Goal: Task Accomplishment & Management: Use online tool/utility

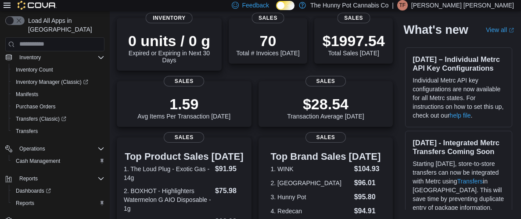
scroll to position [70, 0]
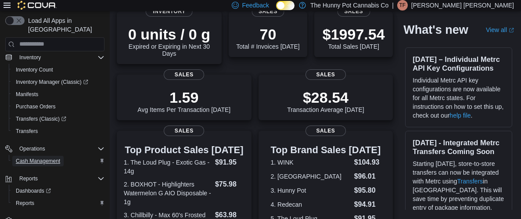
click at [39, 158] on span "Cash Management" at bounding box center [38, 161] width 44 height 7
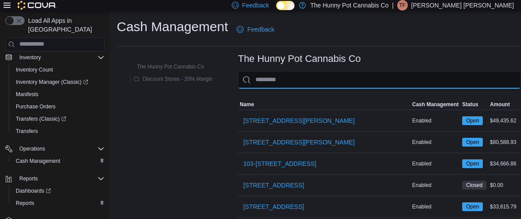
click at [465, 83] on input "This is a search bar. As you type, the results lower in the page will automatic…" at bounding box center [379, 80] width 283 height 18
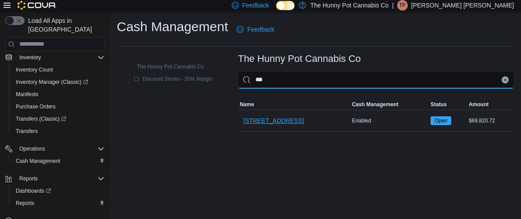
type input "***"
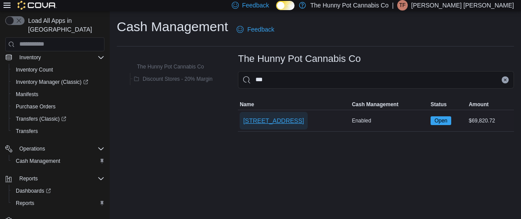
click at [247, 121] on span "[STREET_ADDRESS]" at bounding box center [273, 120] width 61 height 9
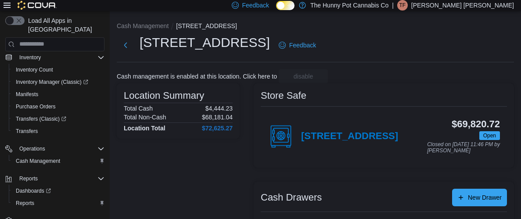
scroll to position [110, 0]
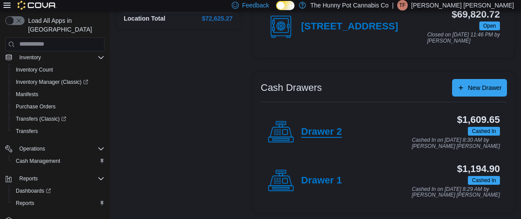
click at [324, 133] on h4 "Drawer 2" at bounding box center [321, 131] width 41 height 11
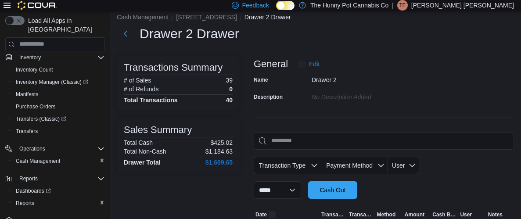
scroll to position [110, 0]
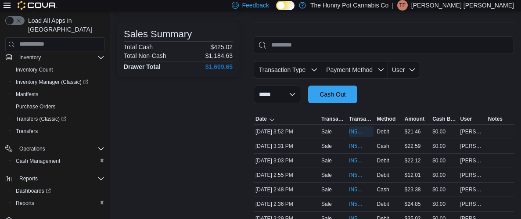
click at [353, 129] on span "IN5LJ3-5756567" at bounding box center [356, 131] width 15 height 7
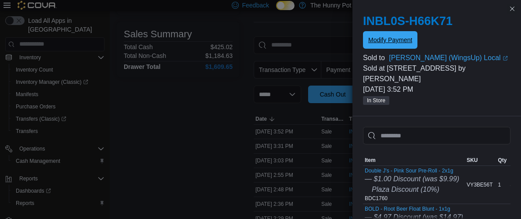
click at [413, 37] on button "Modify Payment" at bounding box center [390, 40] width 54 height 18
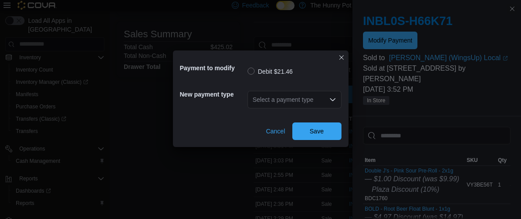
click at [315, 100] on div "Select a payment type" at bounding box center [294, 100] width 94 height 18
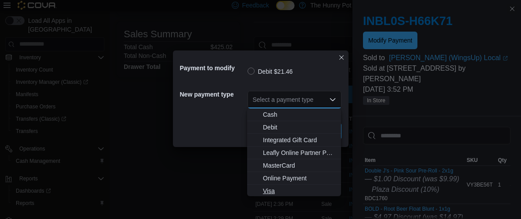
click at [284, 189] on span "Visa" at bounding box center [299, 190] width 73 height 9
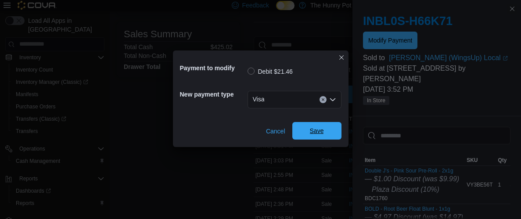
click at [307, 136] on span "Save" at bounding box center [316, 131] width 39 height 18
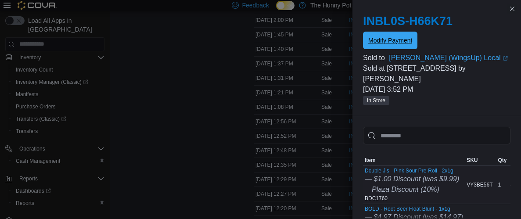
scroll to position [207, 0]
